Goal: Task Accomplishment & Management: Use online tool/utility

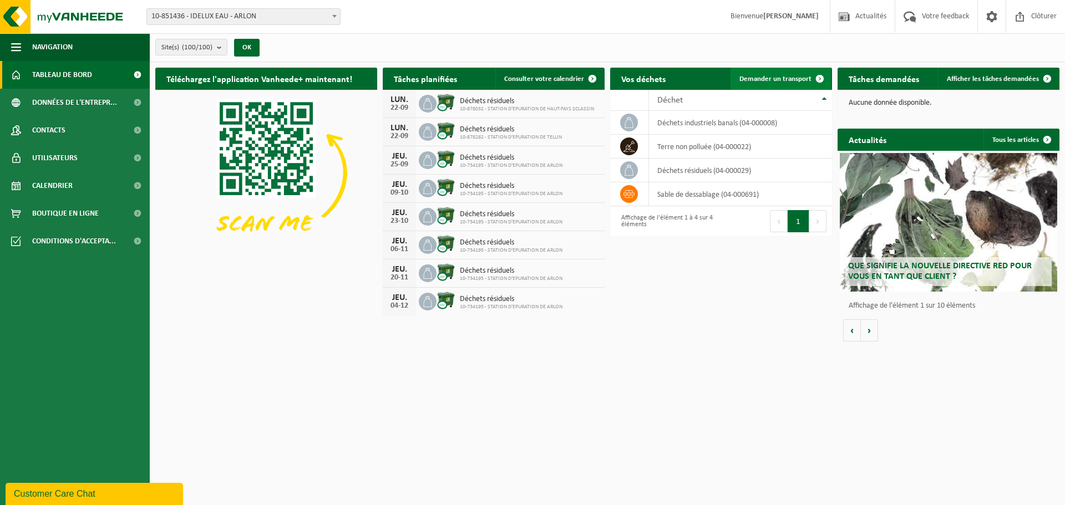
click at [773, 77] on span "Demander un transport" at bounding box center [776, 78] width 72 height 7
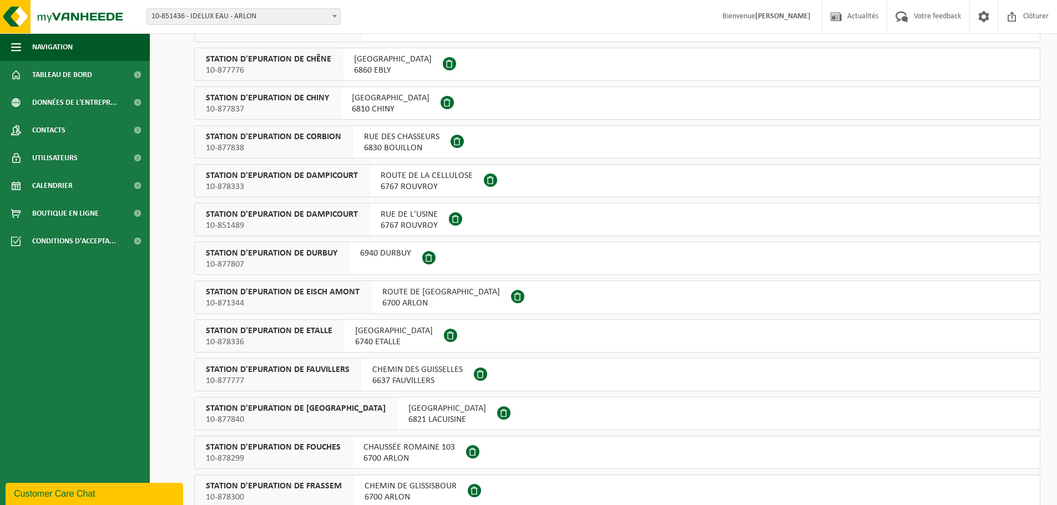
scroll to position [1110, 0]
click at [444, 332] on span at bounding box center [450, 334] width 13 height 13
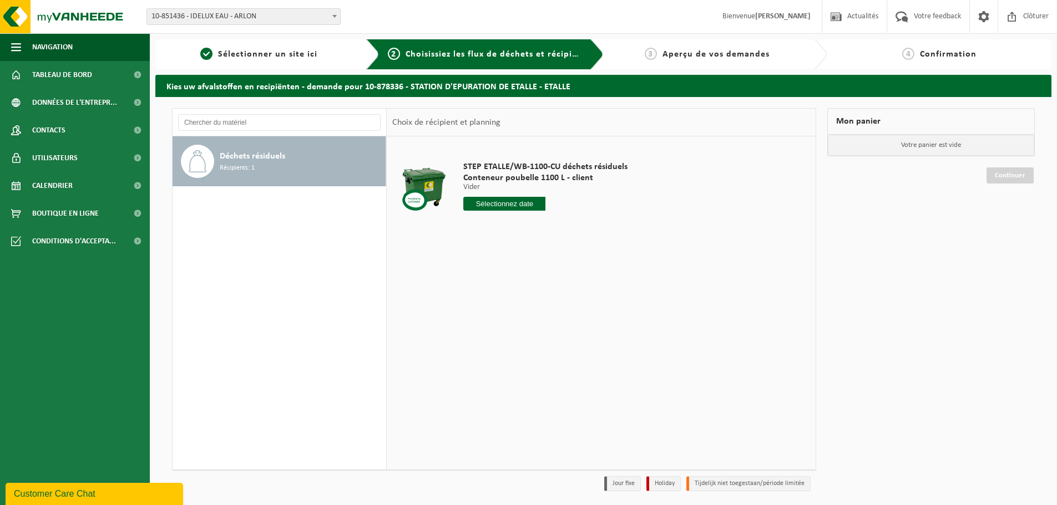
click at [494, 203] on input "text" at bounding box center [504, 204] width 82 height 14
click at [471, 338] on div "29" at bounding box center [473, 338] width 19 height 18
type input "à partir de 2025-09-29"
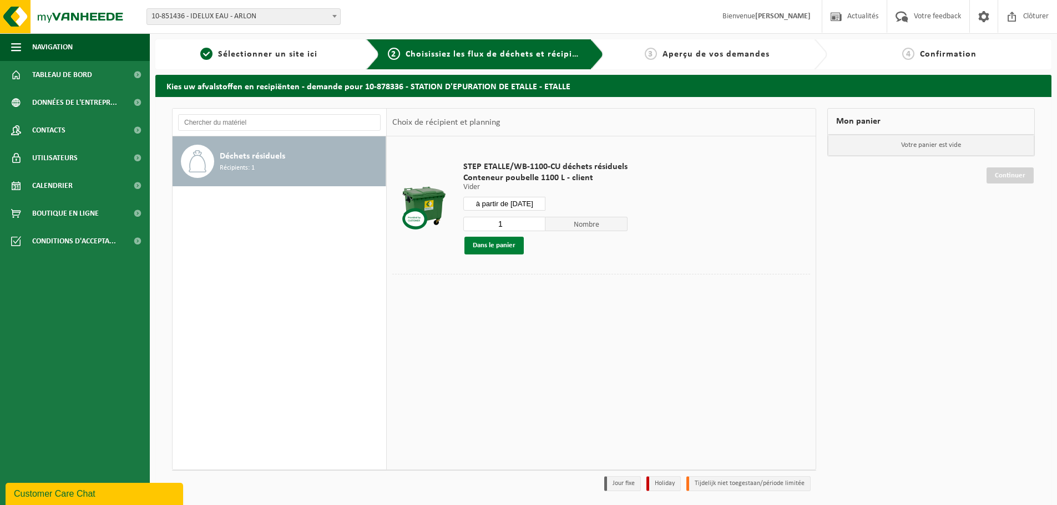
click at [490, 245] on button "Dans le panier" at bounding box center [493, 246] width 59 height 18
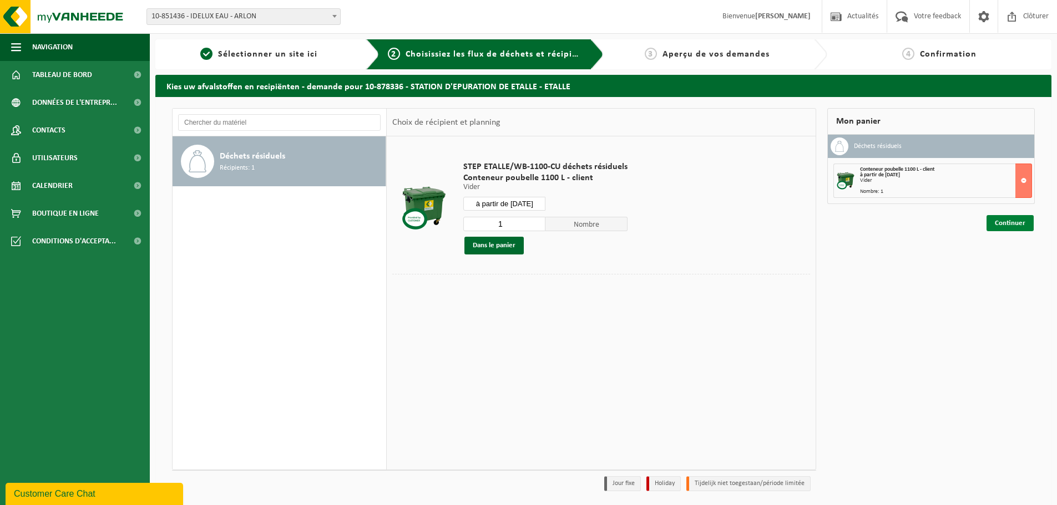
click at [1004, 222] on link "Continuer" at bounding box center [1010, 223] width 47 height 16
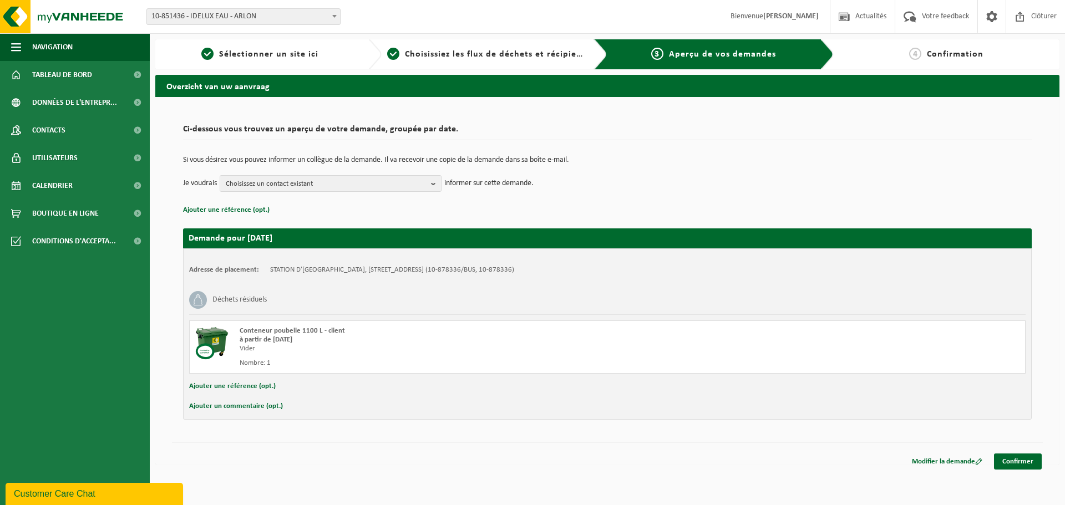
click at [944, 55] on span "Confirmation" at bounding box center [955, 54] width 57 height 9
click at [1021, 459] on link "Confirmer" at bounding box center [1018, 462] width 48 height 16
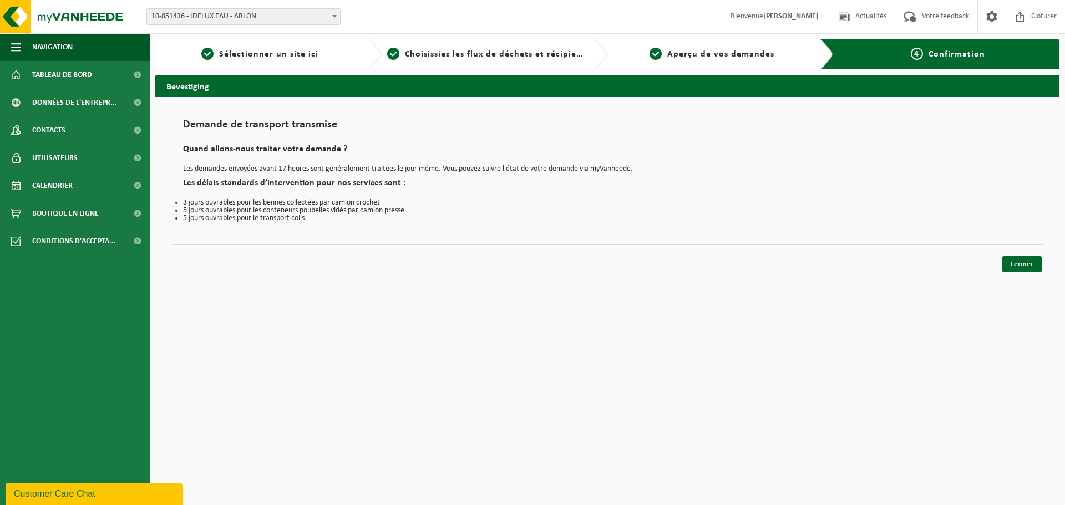
click at [760, 298] on html "Site: 10-851436 - IDELUX EAU - ARLON 10-936382 - STATION D'EPURATION D'HABAY-LA…" at bounding box center [532, 252] width 1065 height 505
click at [1024, 264] on link "Fermer" at bounding box center [1022, 264] width 39 height 16
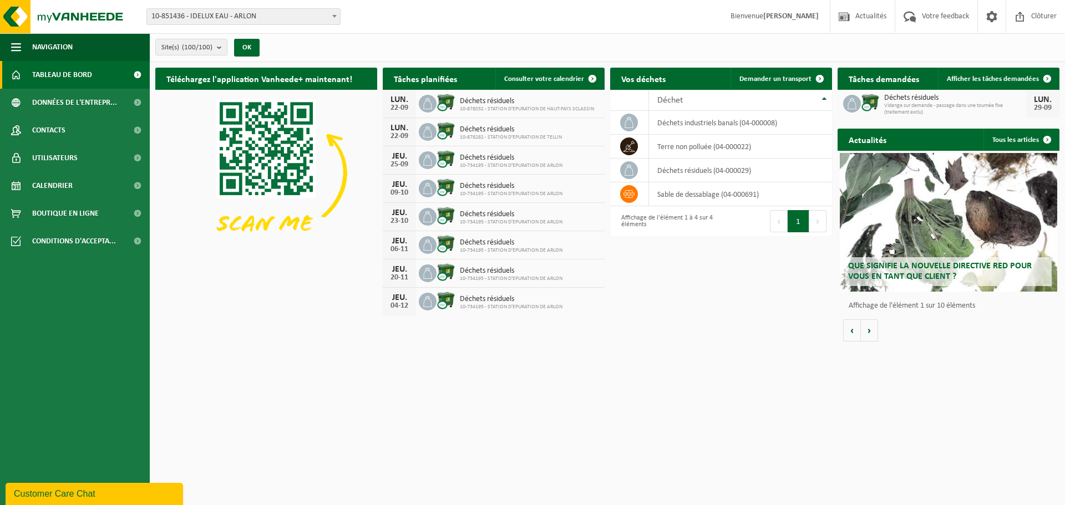
click at [920, 108] on span "Vidange sur demande - passage dans une tournée fixe (traitement exclu)" at bounding box center [955, 109] width 142 height 13
click at [1006, 104] on span "Vidange sur demande - passage dans une tournée fixe (traitement exclu)" at bounding box center [955, 109] width 142 height 13
click at [1041, 98] on div "LUN." at bounding box center [1043, 99] width 22 height 9
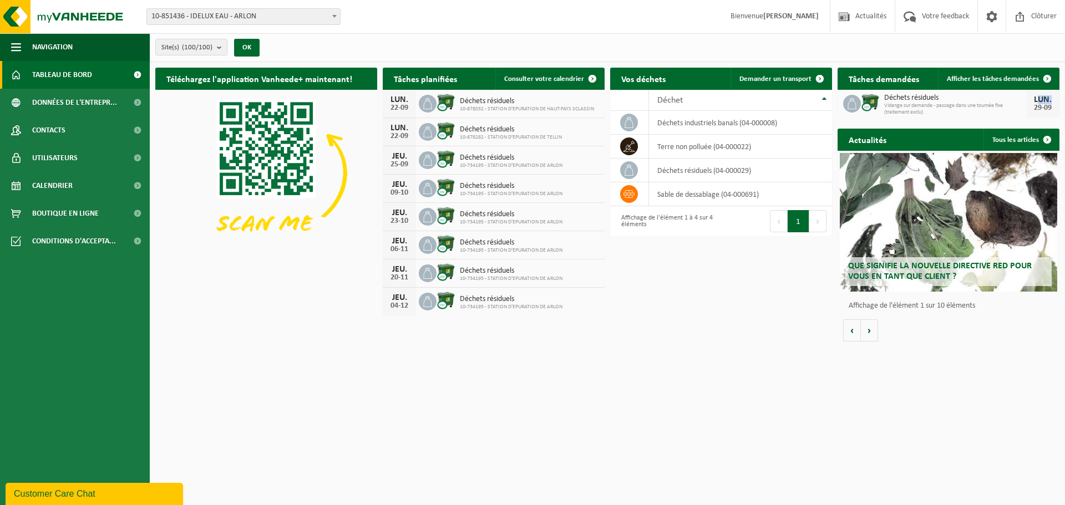
click at [1041, 98] on div "LUN." at bounding box center [1043, 99] width 22 height 9
